Goal: Find specific page/section: Find specific page/section

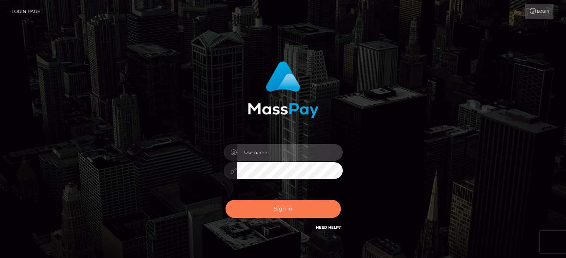
type input "kristy.ai"
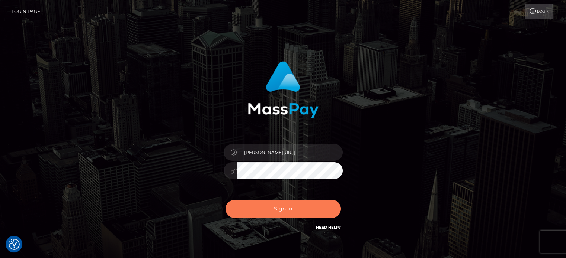
click at [283, 206] on button "Sign in" at bounding box center [282, 209] width 115 height 18
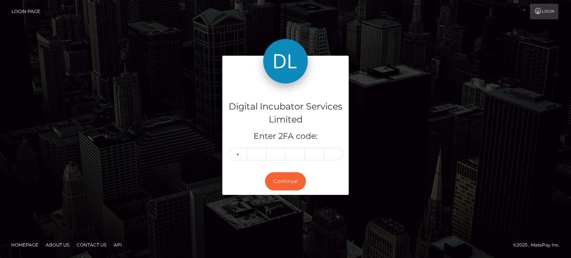
type input "1"
type input "3"
type input "8"
type input "2"
type input "6"
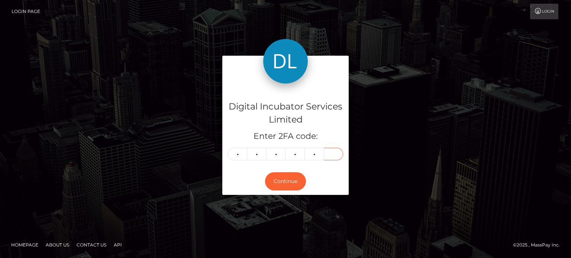
type input "4"
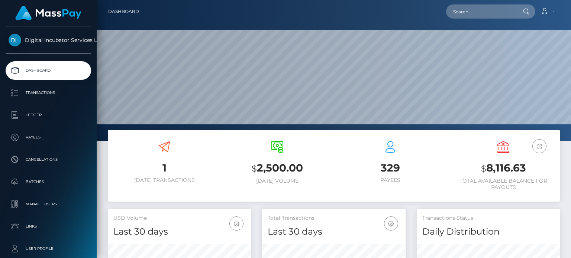
scroll to position [132, 143]
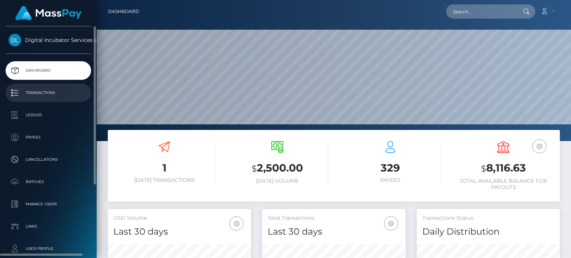
click at [36, 95] on p "Transactions" at bounding box center [49, 92] width 80 height 11
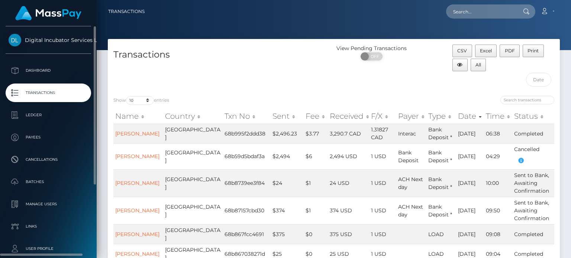
click at [44, 92] on p "Transactions" at bounding box center [49, 92] width 80 height 11
click at [45, 69] on p "Dashboard" at bounding box center [49, 70] width 80 height 11
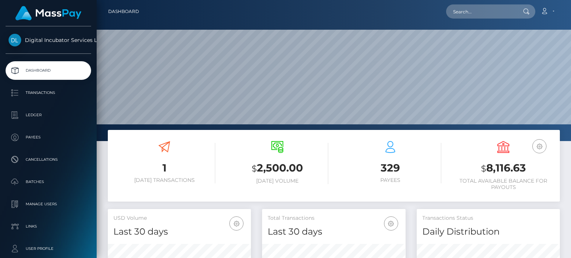
scroll to position [132, 143]
click at [163, 171] on h3 "1" at bounding box center [164, 168] width 102 height 15
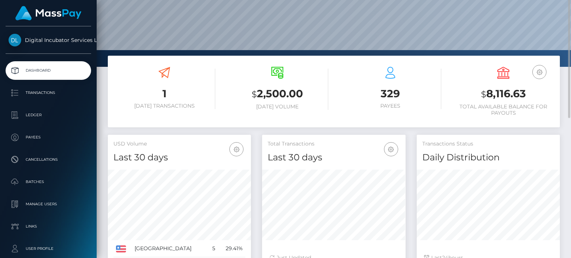
scroll to position [37, 0]
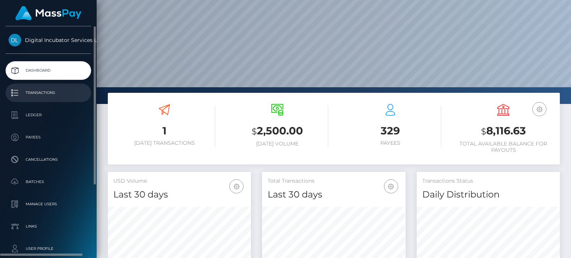
click at [54, 87] on link "Transactions" at bounding box center [49, 93] width 86 height 19
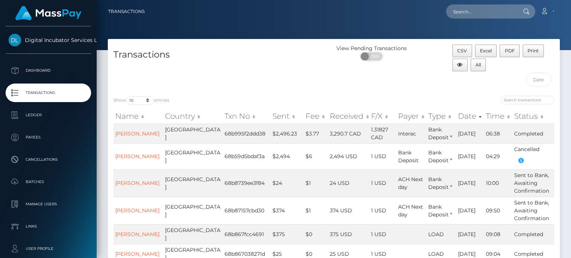
scroll to position [149, 0]
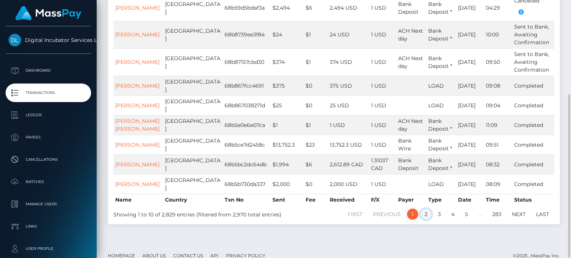
click at [425, 209] on link "2" at bounding box center [426, 214] width 11 height 11
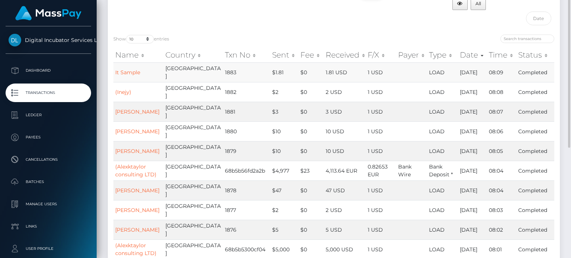
scroll to position [0, 0]
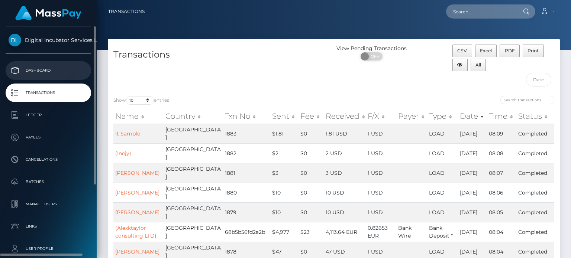
click at [42, 68] on p "Dashboard" at bounding box center [49, 70] width 80 height 11
